Goal: Find specific page/section: Find specific page/section

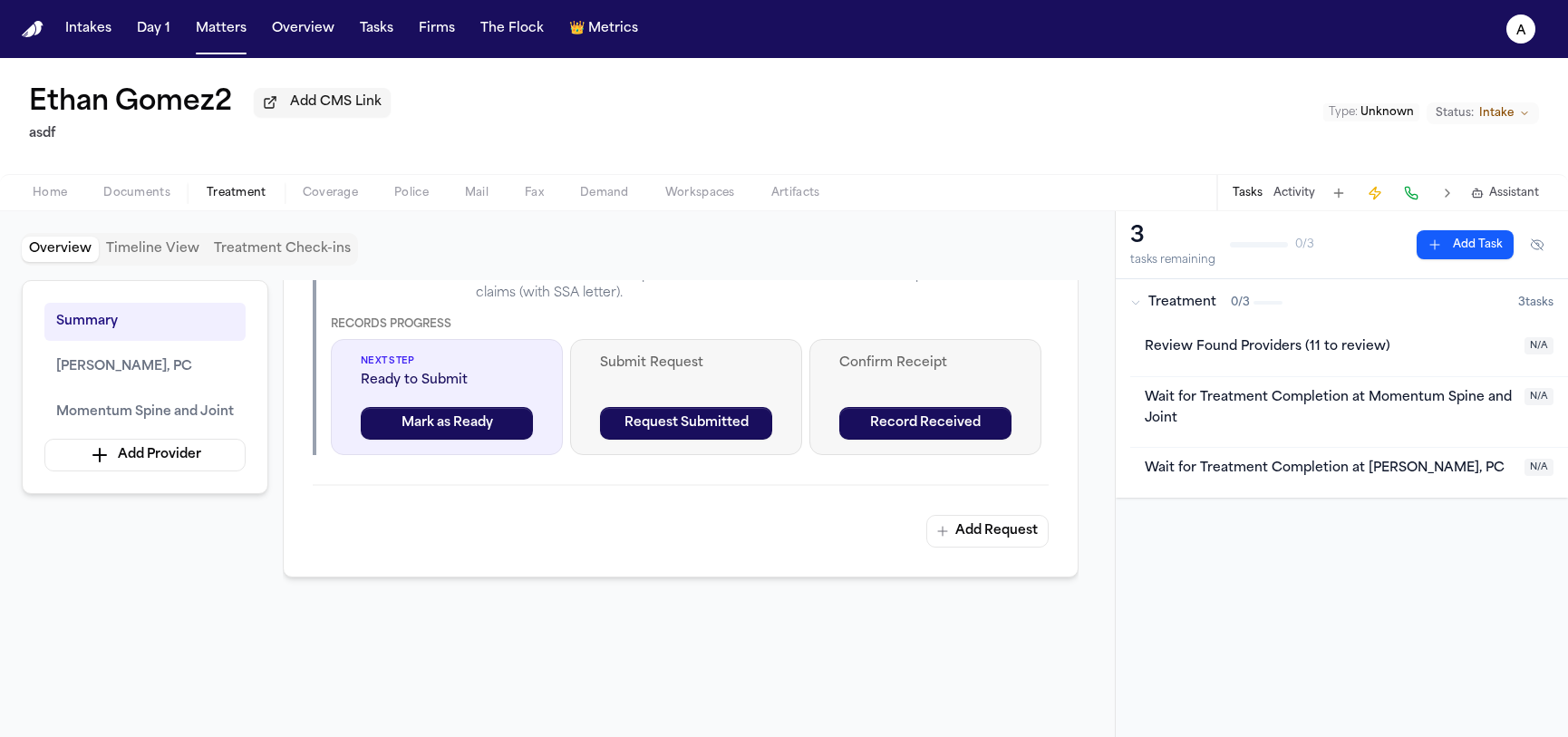
scroll to position [1706, 0]
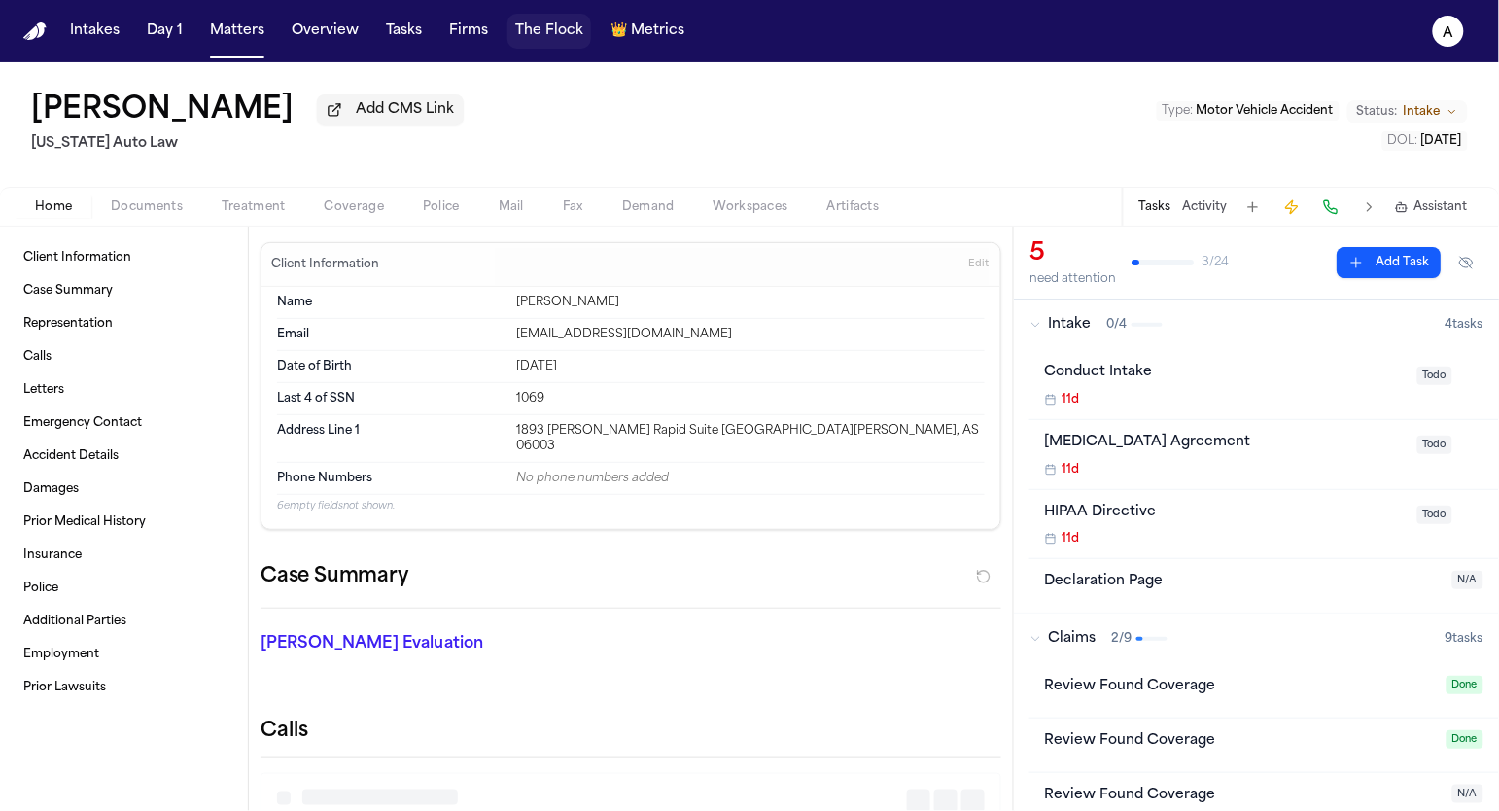
click at [547, 38] on button "The Flock" at bounding box center [549, 31] width 84 height 35
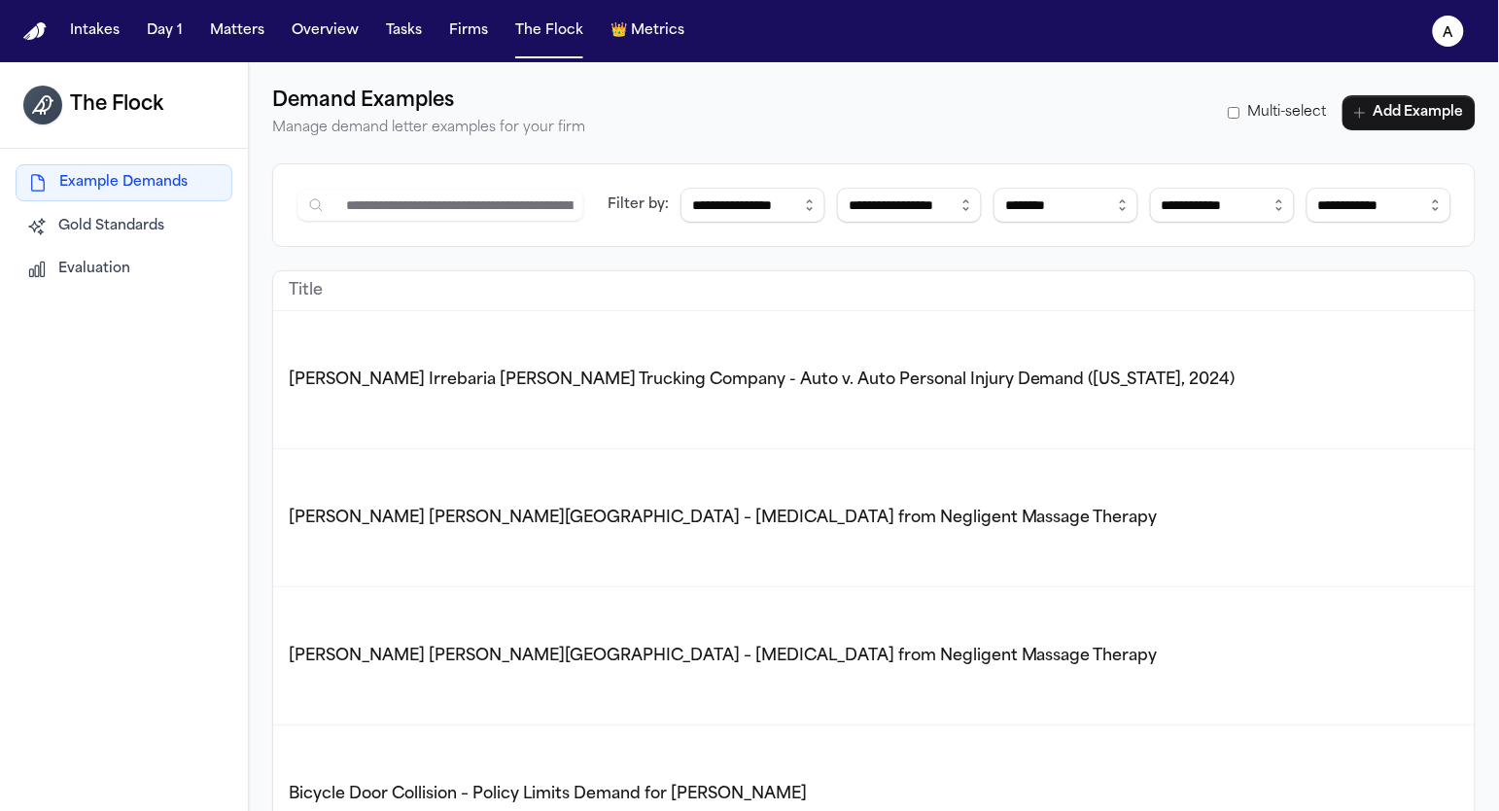
click at [104, 257] on button "Evaluation" at bounding box center [124, 269] width 217 height 35
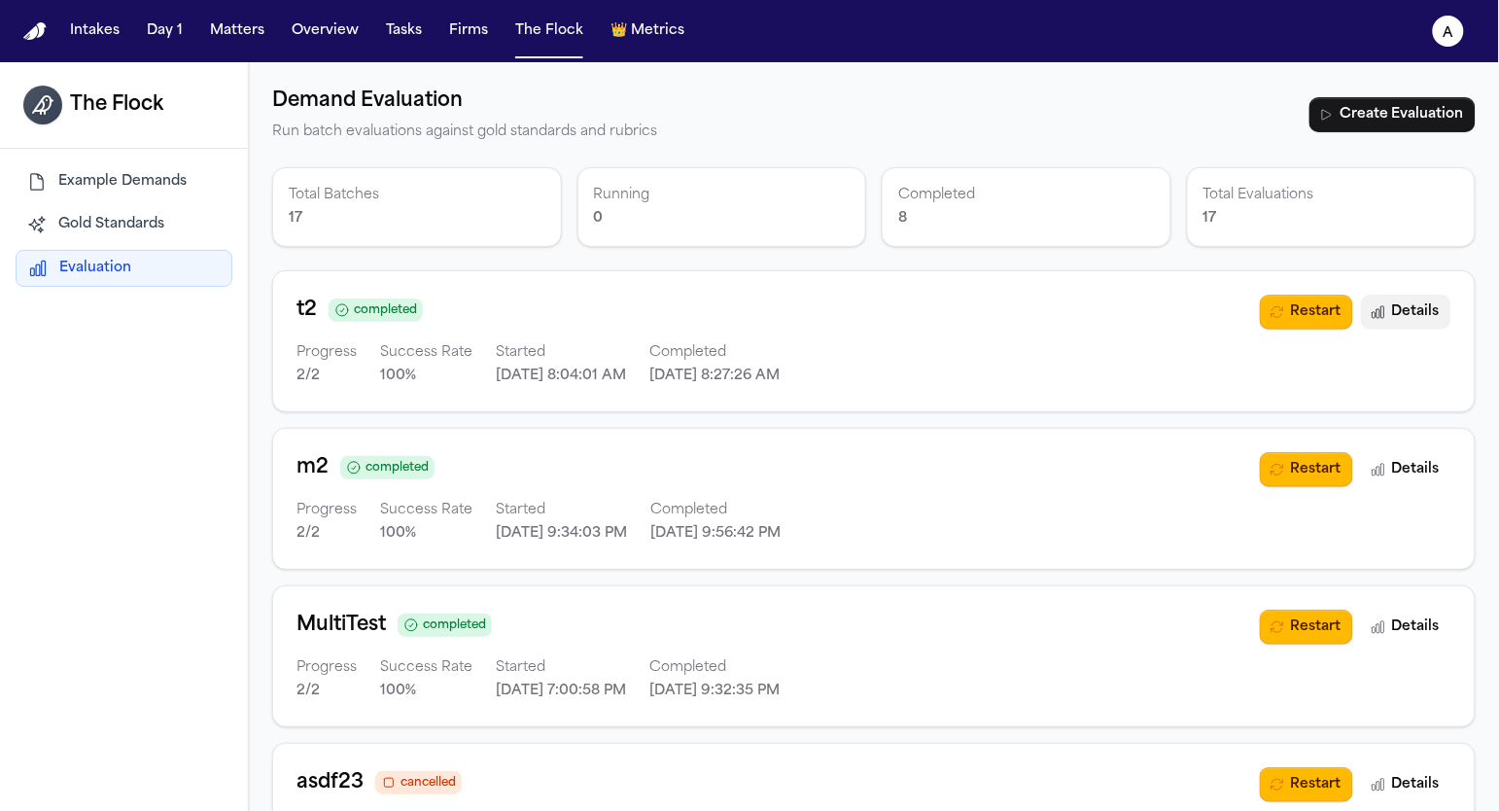
click at [1416, 312] on button "Details" at bounding box center [1406, 311] width 90 height 35
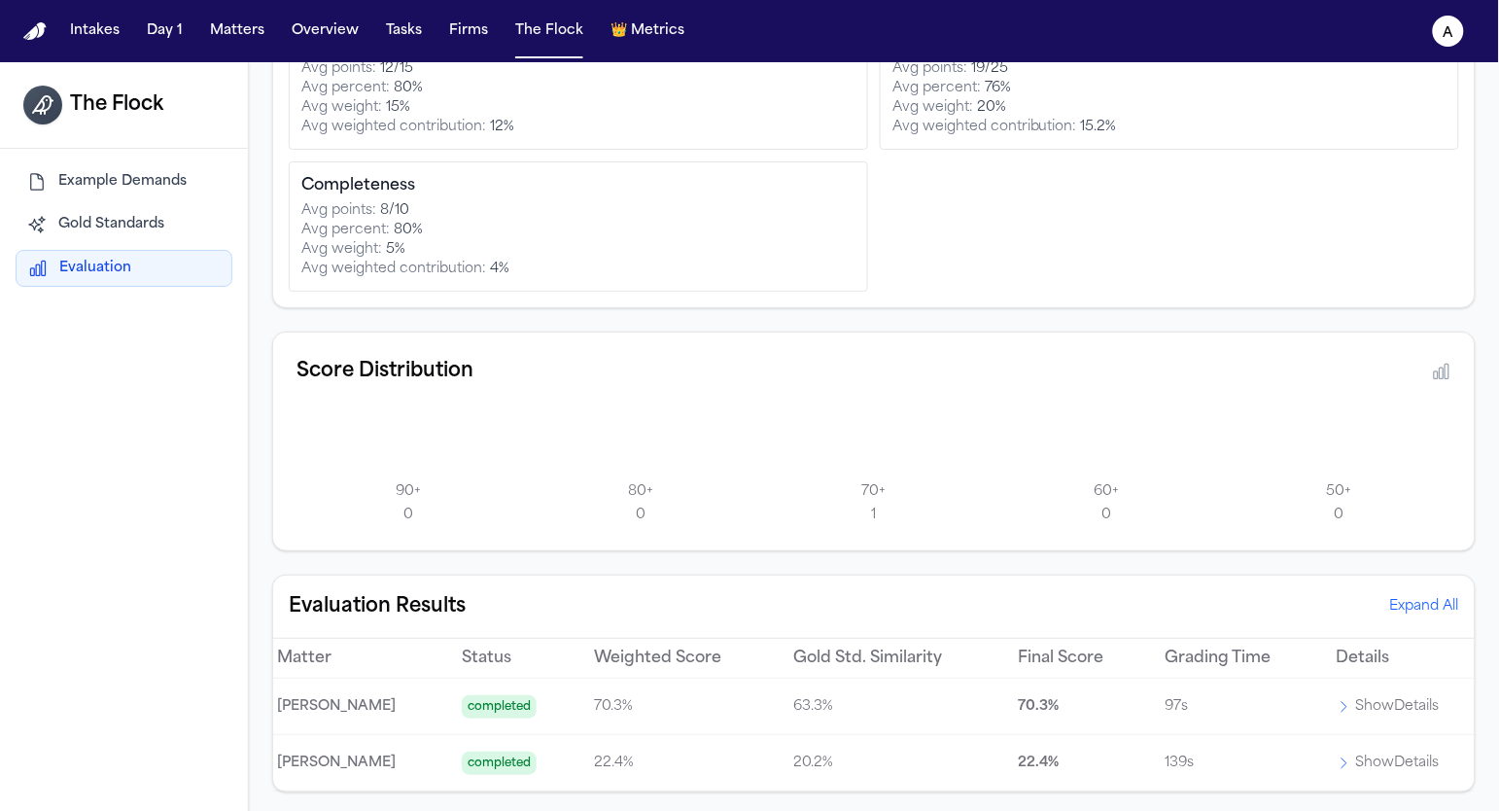
scroll to position [62, 0]
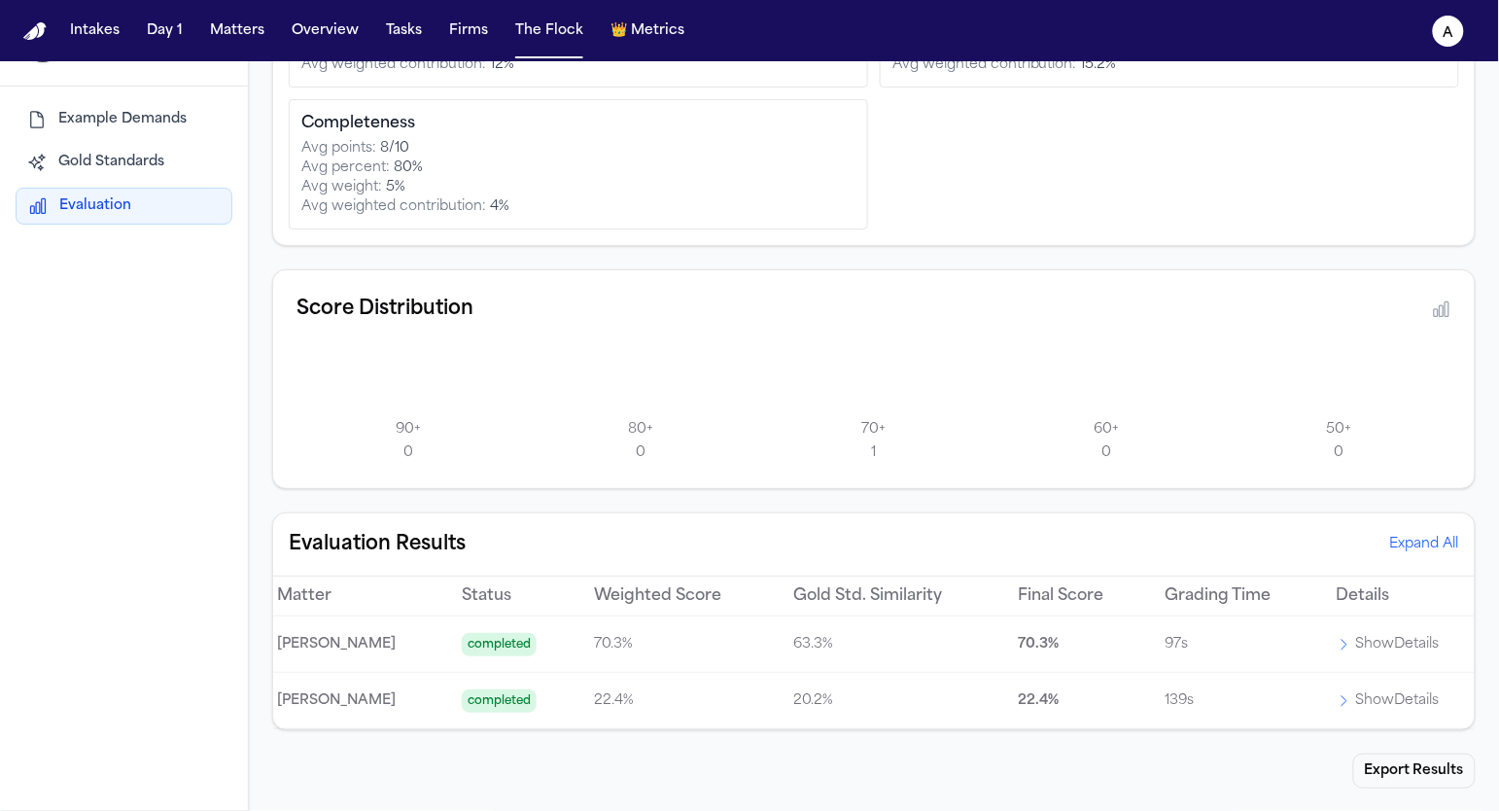
click at [1076, 640] on p "70.3 %" at bounding box center [1076, 644] width 115 height 23
click at [1386, 639] on p "Show Details" at bounding box center [1398, 644] width 84 height 23
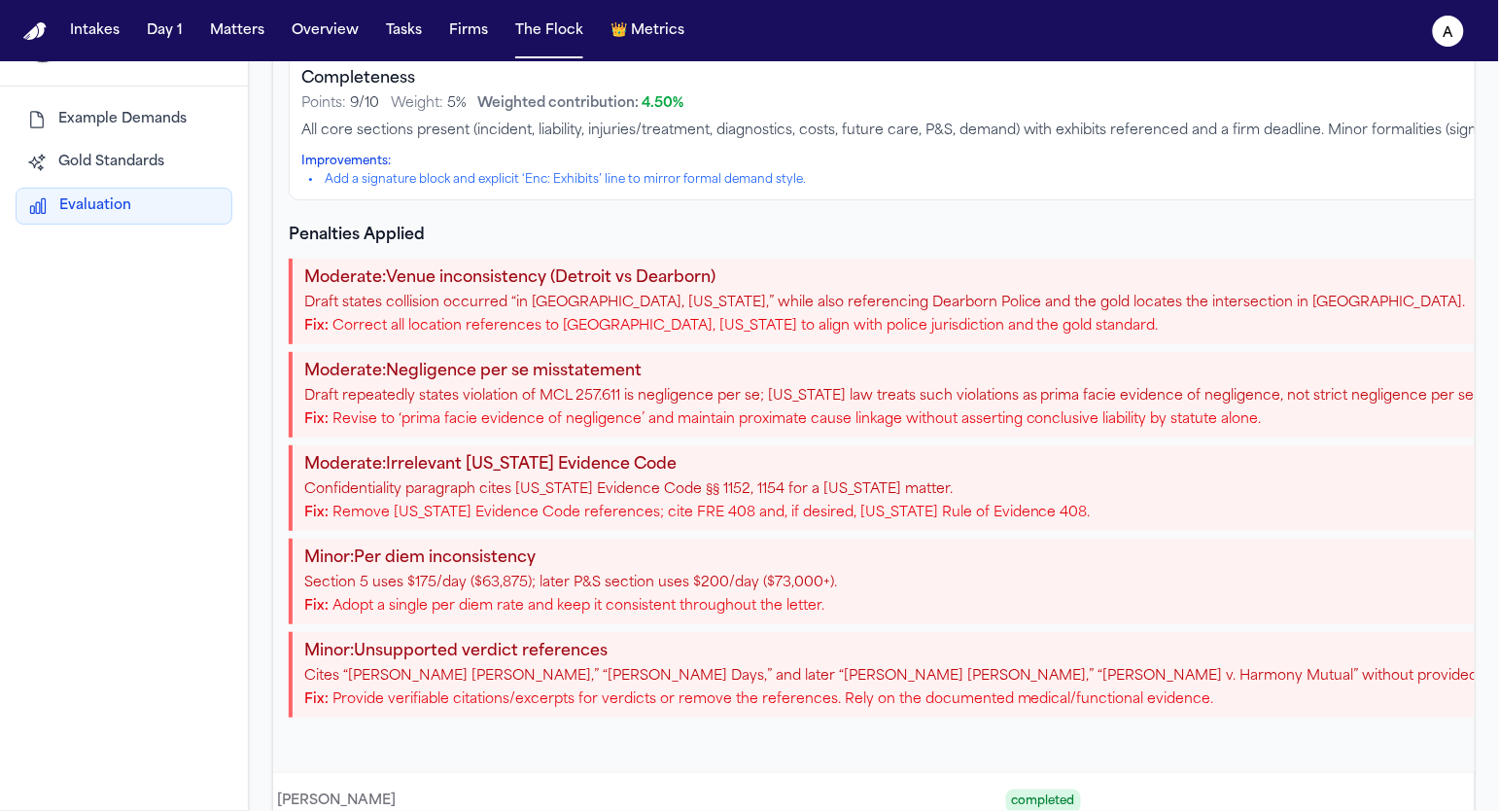
scroll to position [2749, 0]
